Goal: Use online tool/utility: Utilize a website feature to perform a specific function

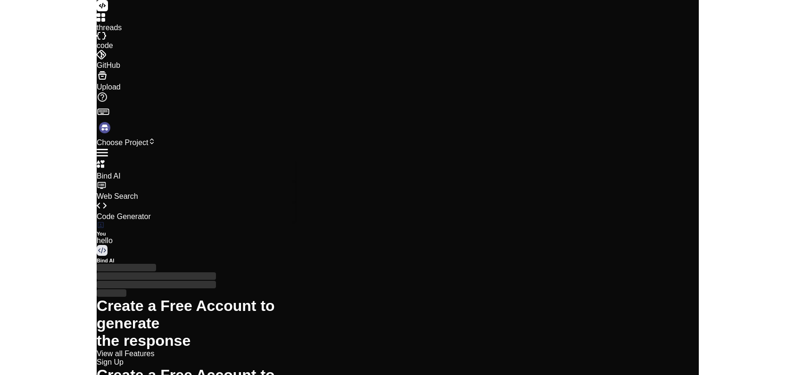
scroll to position [17, 0]
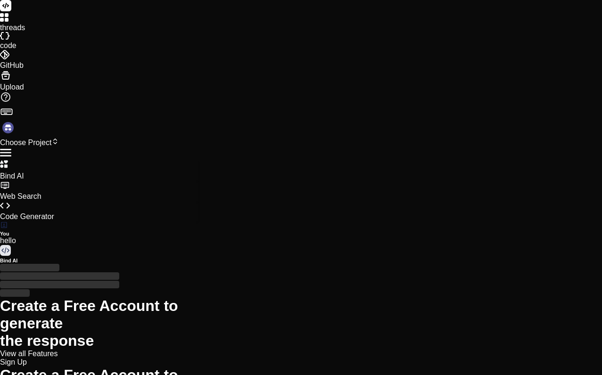
click at [8, 22] on icon at bounding box center [4, 17] width 8 height 8
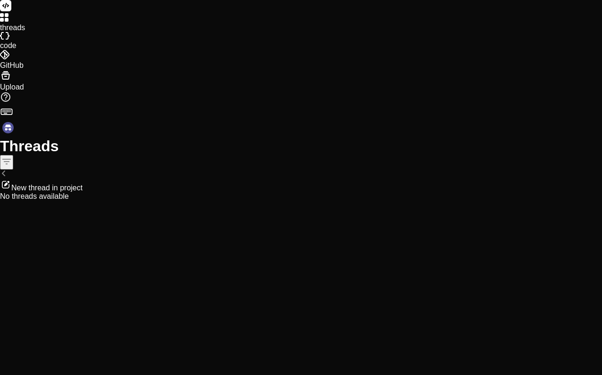
click at [16, 13] on div at bounding box center [301, 6] width 602 height 13
click at [11, 11] on rect at bounding box center [5, 5] width 11 height 11
click at [8, 81] on icon at bounding box center [5, 75] width 11 height 11
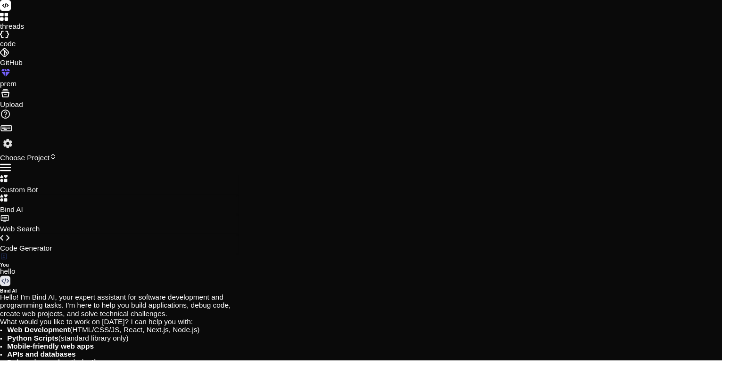
type textarea "x"
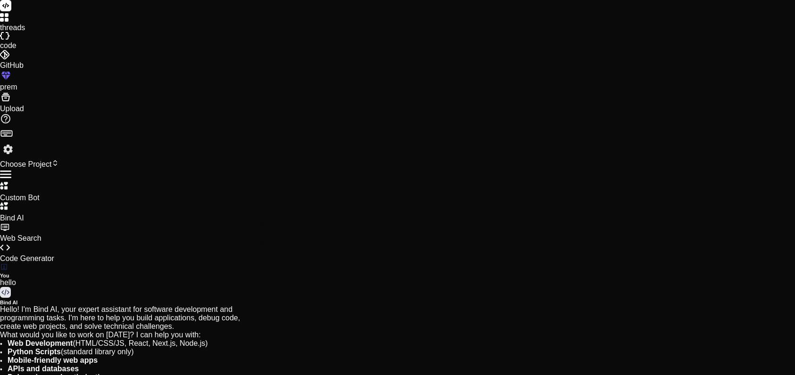
paste textarea "A modern, welcoming landing page for an event photo‑sharing site’s digital audi…"
type textarea "A modern, welcoming landing page for an event photo‑sharing site’s digital audi…"
type textarea "x"
type textarea "A modern, welcoming landing page for an event photo‑sharing site’s digital audi…"
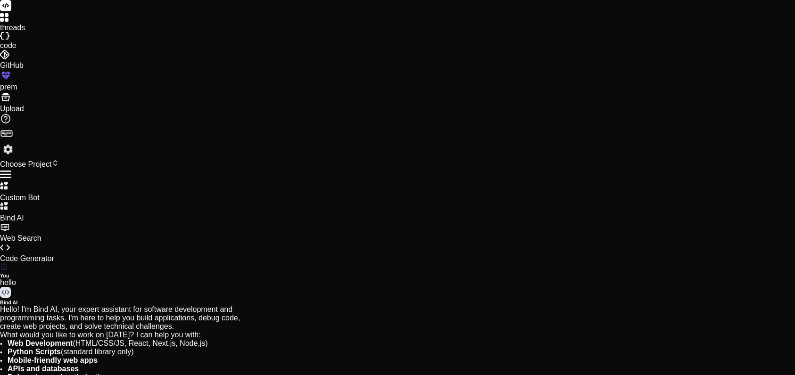
type textarea "x"
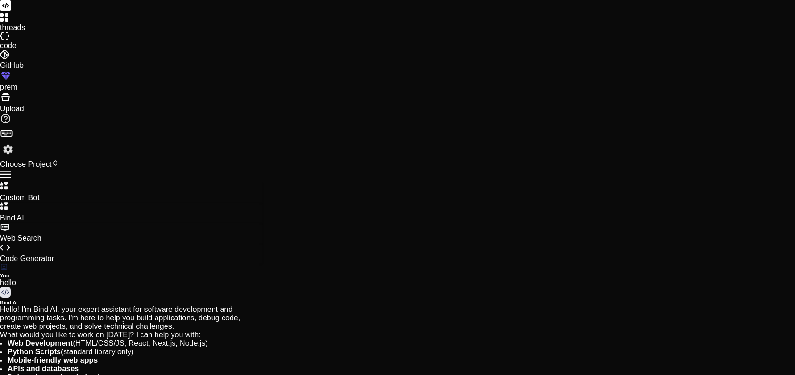
type textarea "y"
type textarea "x"
type textarea "ye"
type textarea "x"
type textarea "yes"
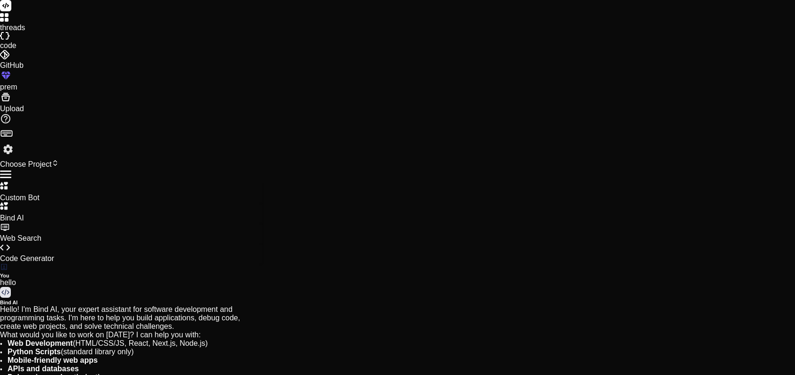
type textarea "x"
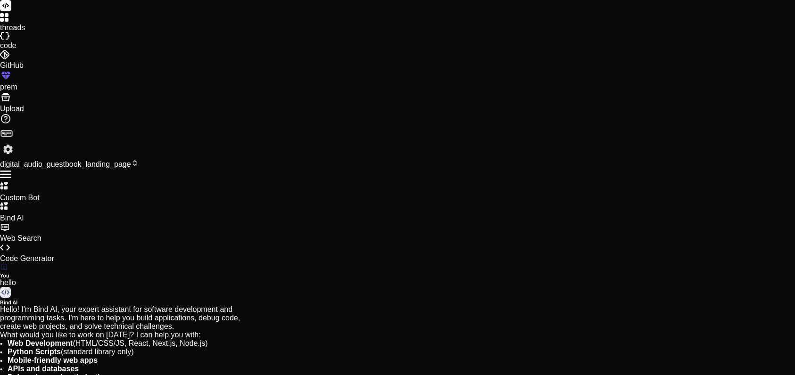
type textarea "<footer class="footer"> <p>Every voice tells a story. Thank you for sharing you…"
type textarea "x"
type textarea "} }"
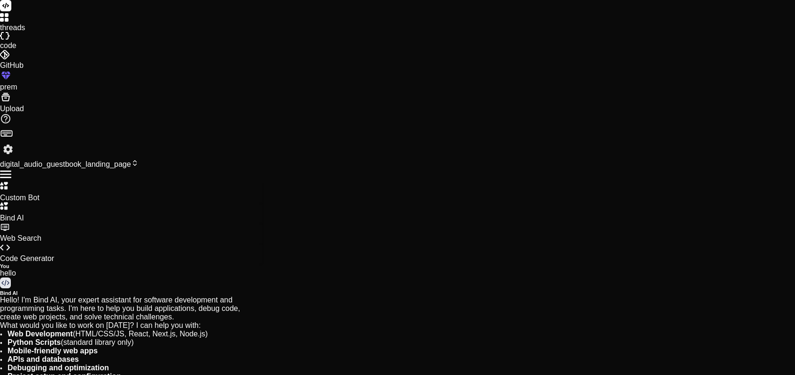
type textarea "x"
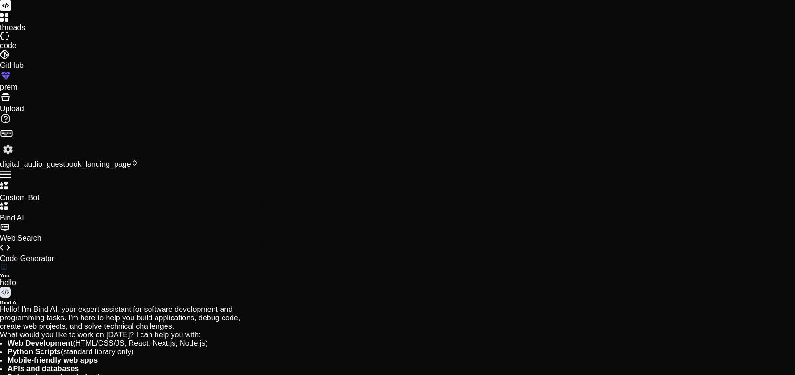
scroll to position [564, 0]
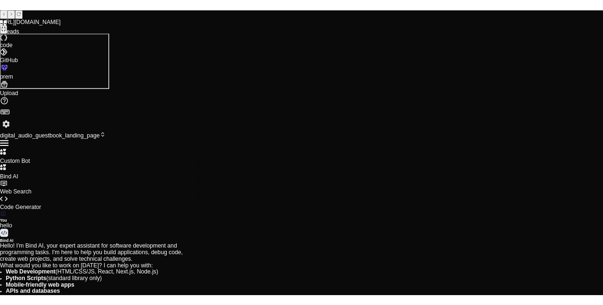
scroll to position [618, 0]
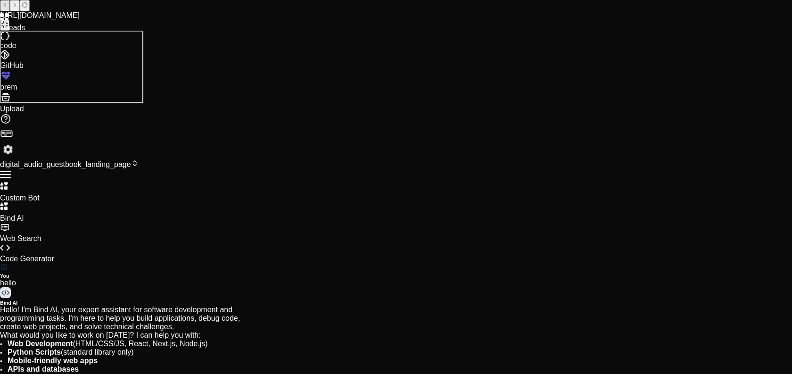
type textarea "x"
type textarea "observer.observe(step); }); });"
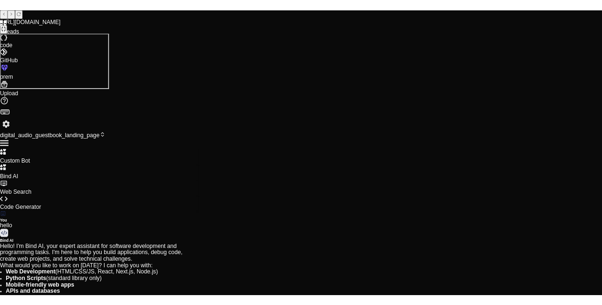
scroll to position [660, 0]
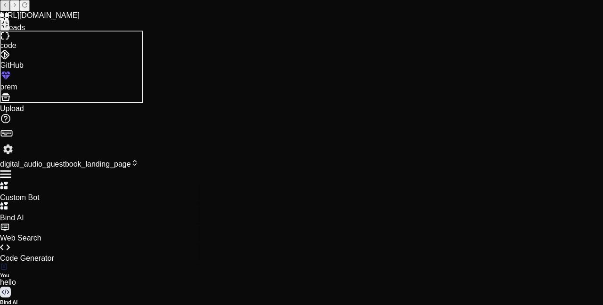
type textarea "x"
type textarea "});"
type textarea "x"
type textarea "observer.observe(step); }); });"
type textarea "x"
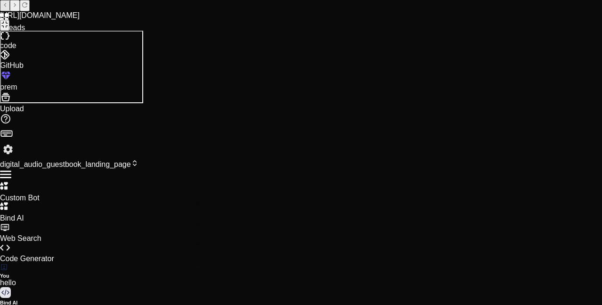
type textarea "});"
click at [8, 21] on icon at bounding box center [5, 25] width 8 height 8
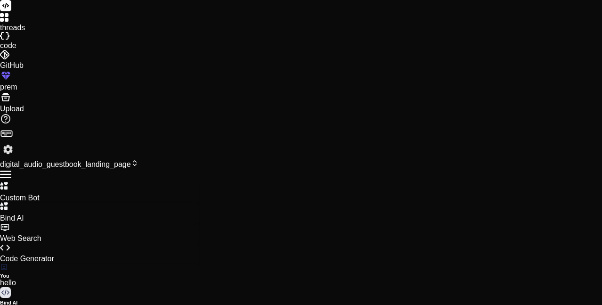
type textarea "i"
type textarea "x"
type textarea "iy"
type textarea "x"
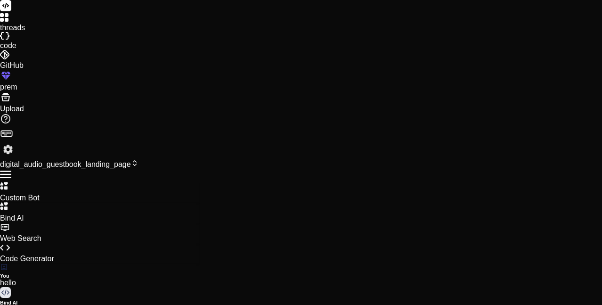
type textarea "i"
type textarea "x"
type textarea "it"
type textarea "x"
type textarea "its"
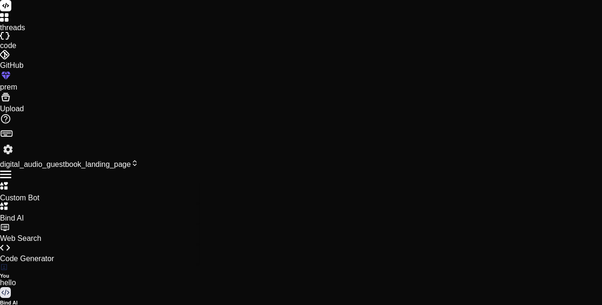
type textarea "x"
type textarea "its"
type textarea "x"
type textarea "its a"
type textarea "x"
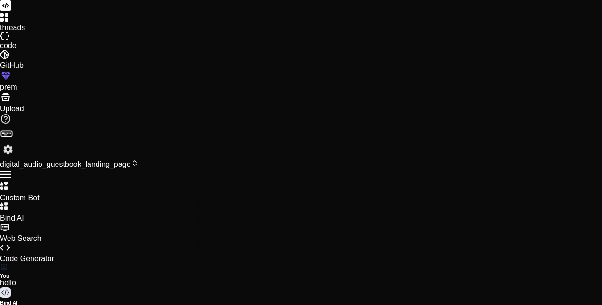
type textarea "its as"
type textarea "x"
type textarea "its ask"
type textarea "x"
type textarea "its aski"
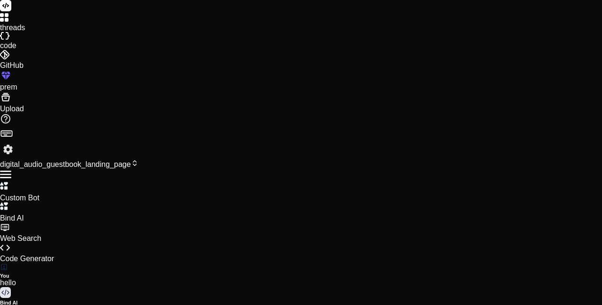
type textarea "x"
type textarea "its askin"
type textarea "x"
type textarea "its asking"
type textarea "x"
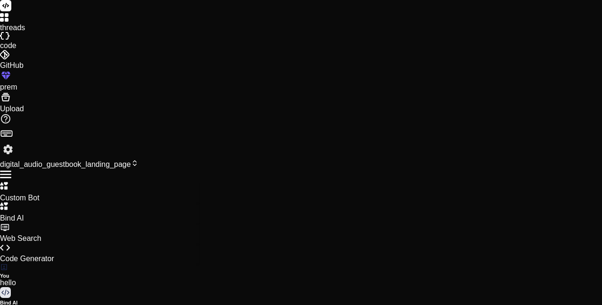
type textarea "its asking"
type textarea "x"
type textarea "its asking m"
type textarea "x"
type textarea "its asking me"
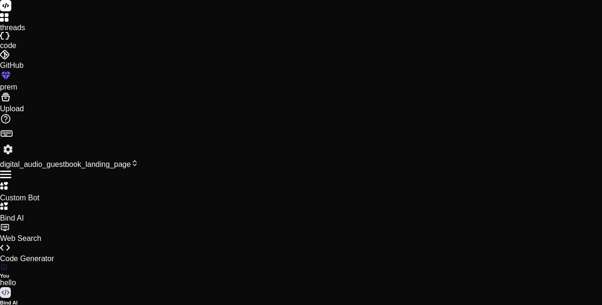
type textarea "x"
type textarea "its asking me"
type textarea "x"
type textarea "its asking me t"
type textarea "x"
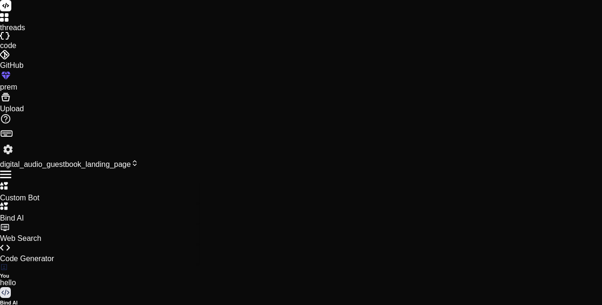
type textarea "its asking me to"
type textarea "x"
type textarea "its asking me to"
type textarea "x"
type textarea "its asking me to c"
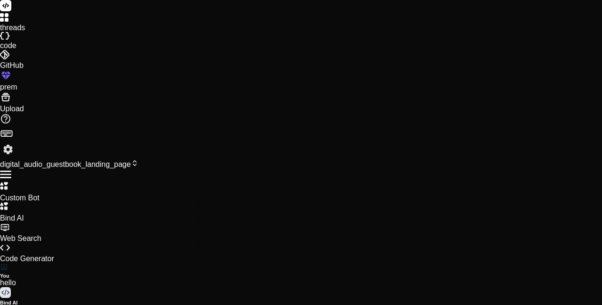
type textarea "x"
type textarea "its asking me to ch"
type textarea "x"
type textarea "its asking me to che"
type textarea "x"
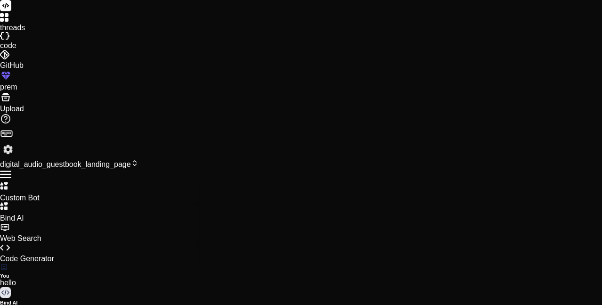
type textarea "its asking me to chec"
type textarea "x"
type textarea "its asking me to check"
type textarea "x"
type textarea "its asking me to check"
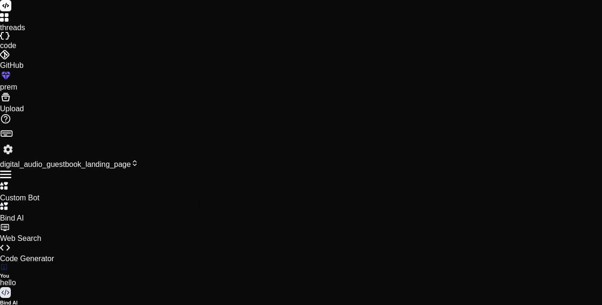
type textarea "x"
type textarea "its asking me to check p"
type textarea "x"
type textarea "its asking me to check pe"
type textarea "x"
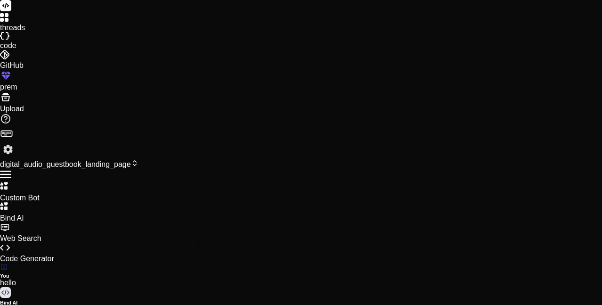
type textarea "its asking me to check per"
type textarea "x"
type textarea "its asking me to check perm"
type textarea "x"
type textarea "its asking me to check permi"
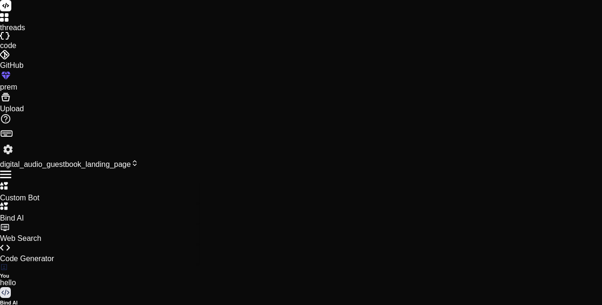
type textarea "x"
type textarea "its asking me to check permis"
type textarea "x"
type textarea "its asking me to check permiss"
type textarea "x"
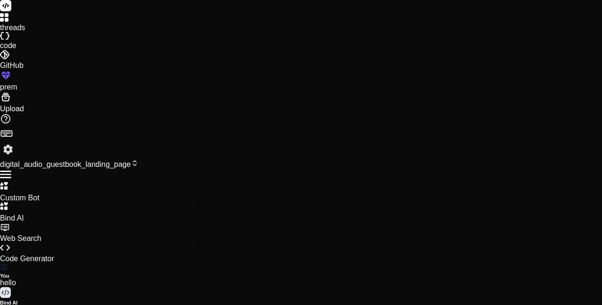
type textarea "its asking me to check permissi"
type textarea "x"
type textarea "its asking me to check permissio"
type textarea "x"
type textarea "its asking me to check permission"
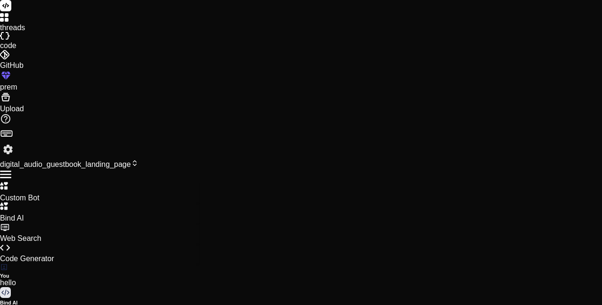
type textarea "x"
type textarea "its asking me to check permissions"
type textarea "x"
type textarea "its asking me to check permissions"
type textarea "x"
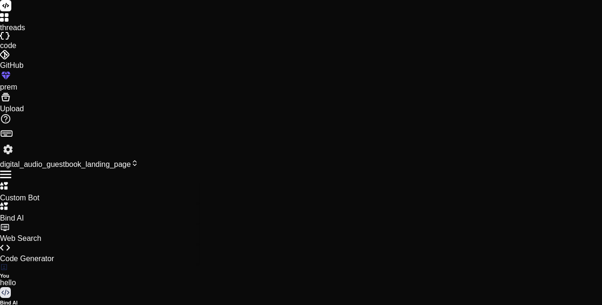
type textarea "its asking me to check permissions o"
type textarea "x"
type textarea "its asking me to check permissions"
type textarea "x"
type textarea "its asking me to check permissions f"
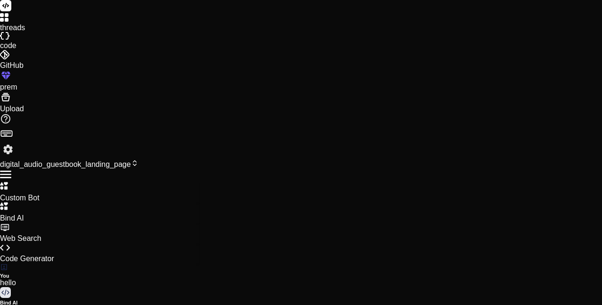
type textarea "x"
type textarea "its asking me to check permissions fo"
type textarea "x"
type textarea "its asking me to check permissions for"
type textarea "x"
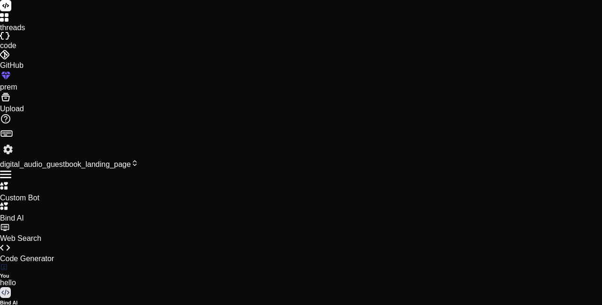
type textarea "its asking me to check permissions for"
type textarea "x"
type textarea "its asking me to check permissions for r"
type textarea "x"
type textarea "its asking me to check permissions for re"
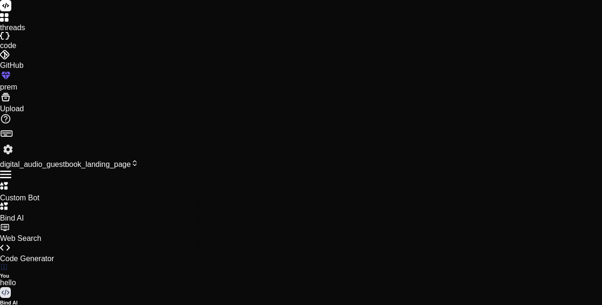
type textarea "x"
type textarea "its asking me to check permissions for rec"
type textarea "x"
type textarea "its asking me to check permissions for reco"
type textarea "x"
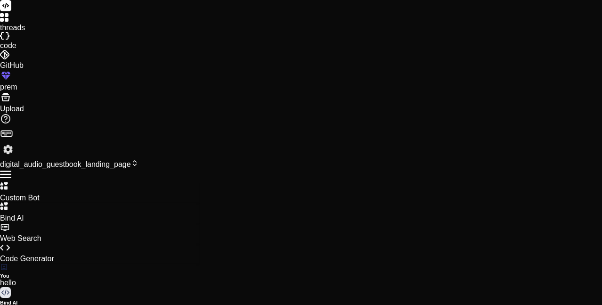
type textarea "its asking me to check permissions for recor"
type textarea "x"
type textarea "its asking me to check permissions for record"
type textarea "x"
type textarea "its asking me to check permissions for recordi"
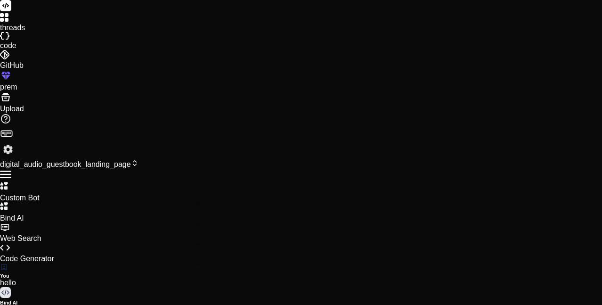
type textarea "x"
type textarea "its asking me to check permissions for recordinm"
type textarea "x"
type textarea "its asking me to check permissions for recordinmg"
type textarea "x"
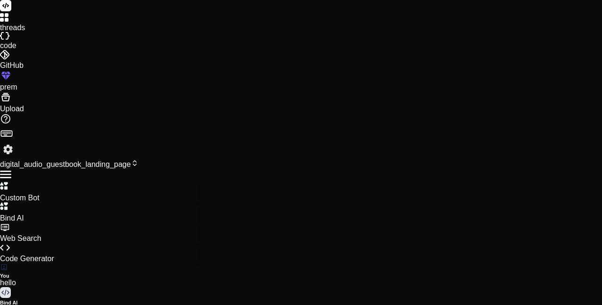
type textarea "its asking me to check permissions for recordinmg?"
type textarea "x"
type textarea "its asking me to check permissions for recordinmg?"
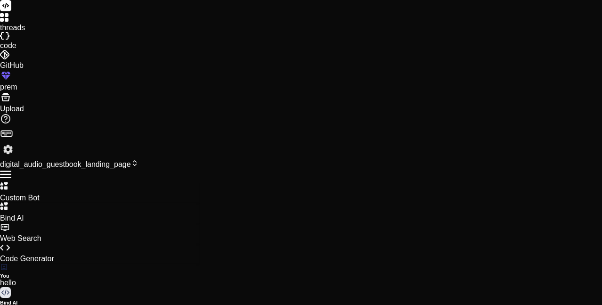
scroll to position [1173, 0]
type textarea "x"
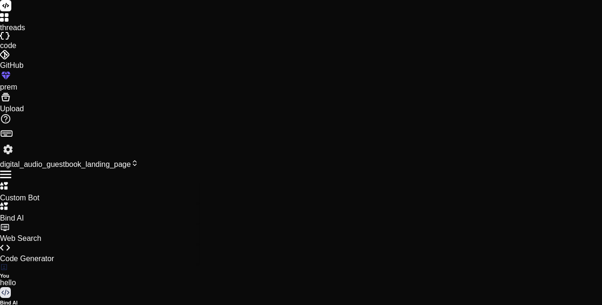
type textarea "i"
type textarea "x"
type textarea "im"
type textarea "x"
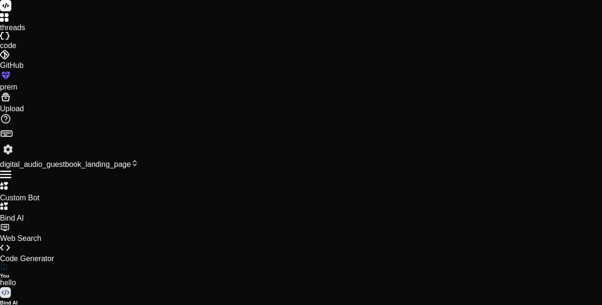
type textarea "im"
type textarea "x"
type textarea "im n"
type textarea "x"
type textarea "im no"
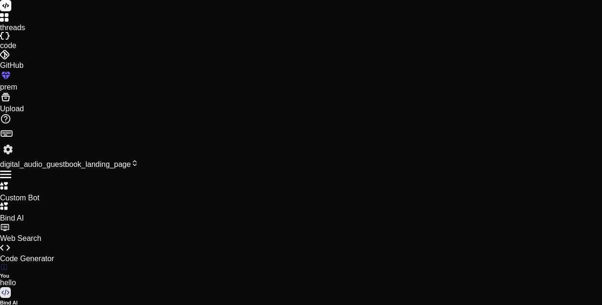
type textarea "x"
type textarea "im not"
type textarea "x"
type textarea "im not"
type textarea "x"
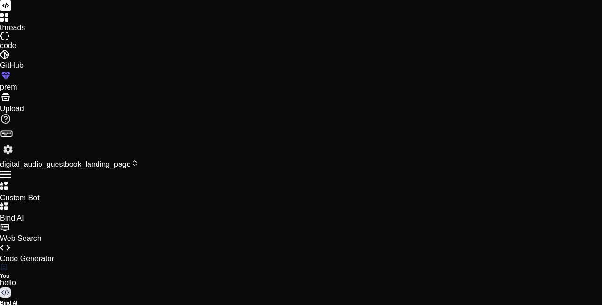
type textarea "im not s"
type textarea "x"
type textarea "im not se"
type textarea "x"
type textarea "im not see"
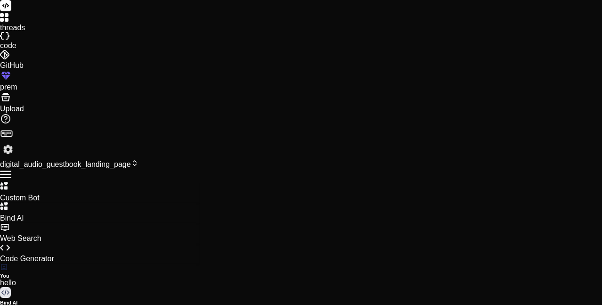
type textarea "x"
type textarea "im not seei"
type textarea "x"
type textarea "im not seein"
type textarea "x"
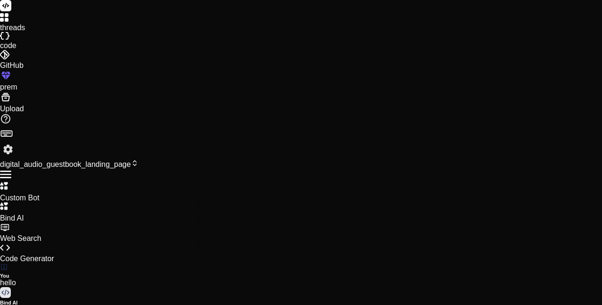
type textarea "im not seeing"
type textarea "x"
type textarea "im not seeing"
type textarea "x"
type textarea "im not seeing a"
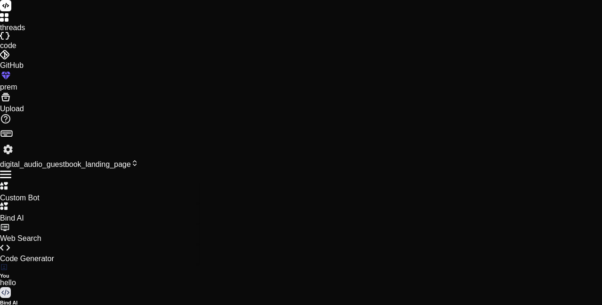
type textarea "x"
type textarea "im not seeing an"
type textarea "x"
type textarea "im not seeing any"
type textarea "x"
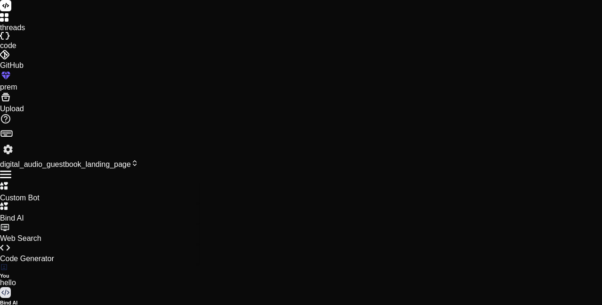
type textarea "im not seeing any"
type textarea "x"
type textarea "im not seeing any i"
type textarea "x"
type textarea "im not seeing any ic"
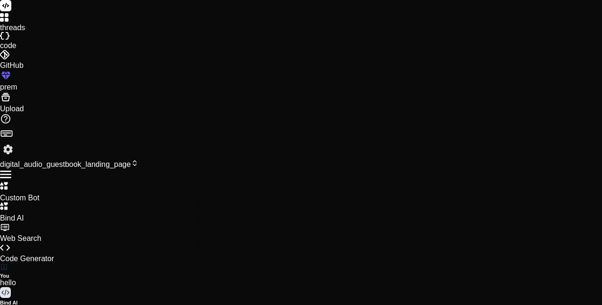
type textarea "x"
type textarea "im not seeing any ico"
type textarea "x"
type textarea "im not seeing any icon"
type textarea "x"
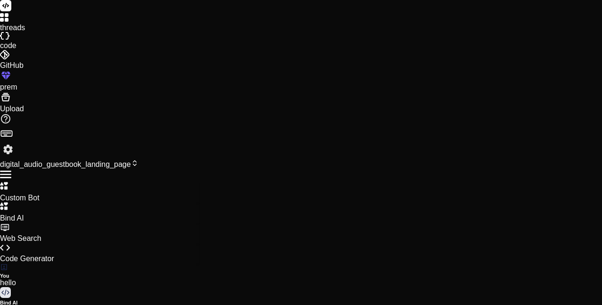
scroll to position [1679, 0]
type textarea "x"
type textarea "} }"
type textarea "x"
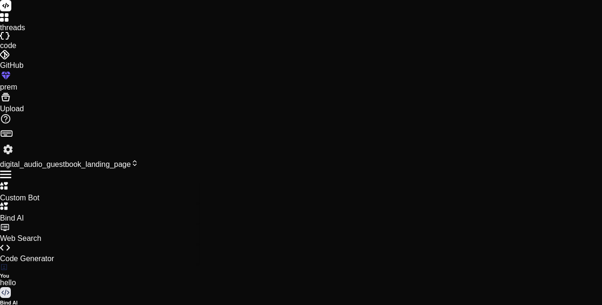
type textarea "i"
type textarea "x"
type textarea "i"
type textarea "x"
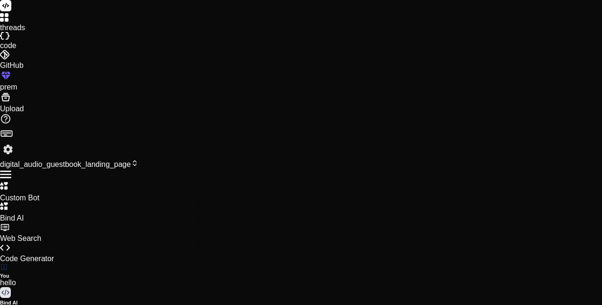
type textarea "i c"
type textarea "x"
type textarea "i cn"
type textarea "x"
type textarea "i cn"
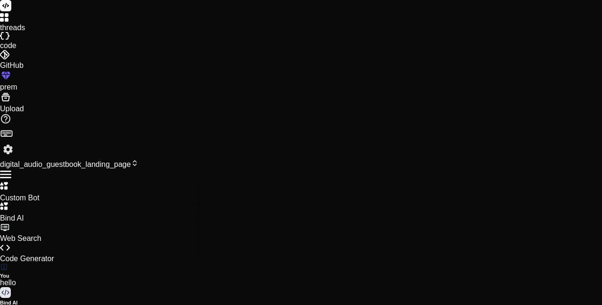
type textarea "x"
type textarea "i cn"
type textarea "x"
type textarea "i c"
type textarea "x"
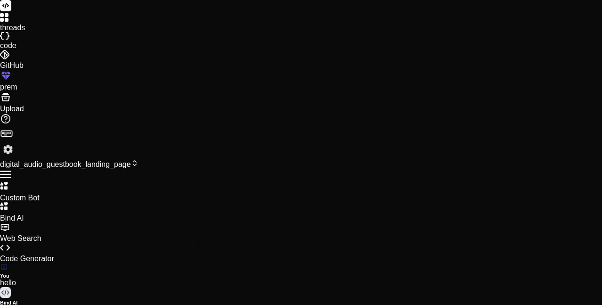
type textarea "i ca"
type textarea "x"
type textarea "i can"
type textarea "x"
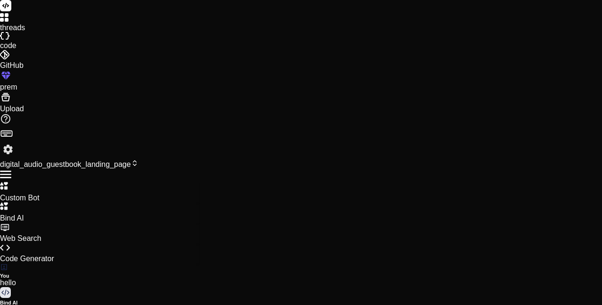
paste textarea "Unable to access microphone. Please check permissions."
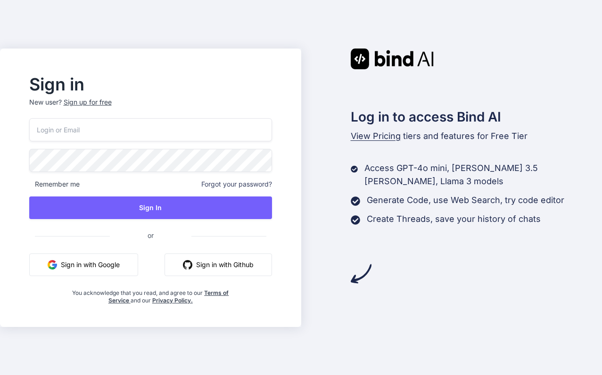
click at [92, 263] on button "Sign in with Google" at bounding box center [83, 265] width 109 height 23
